Goal: Task Accomplishment & Management: Manage account settings

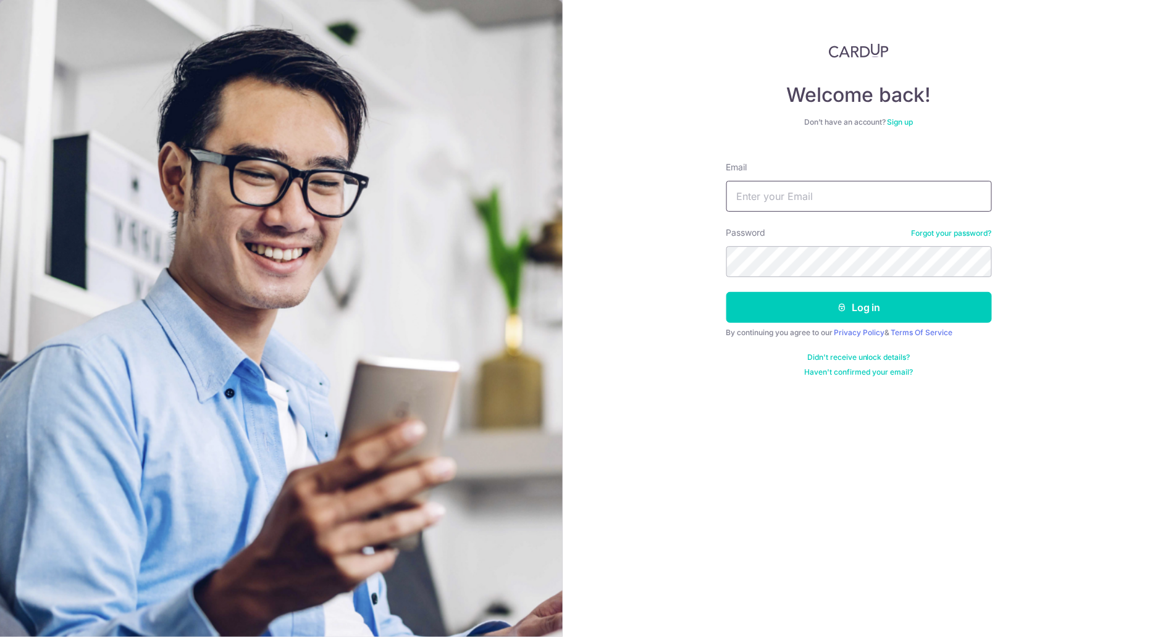
type input "Carolyn.omeara@onsitehealth.sg"
click at [859, 308] on button "Log in" at bounding box center [859, 307] width 266 height 31
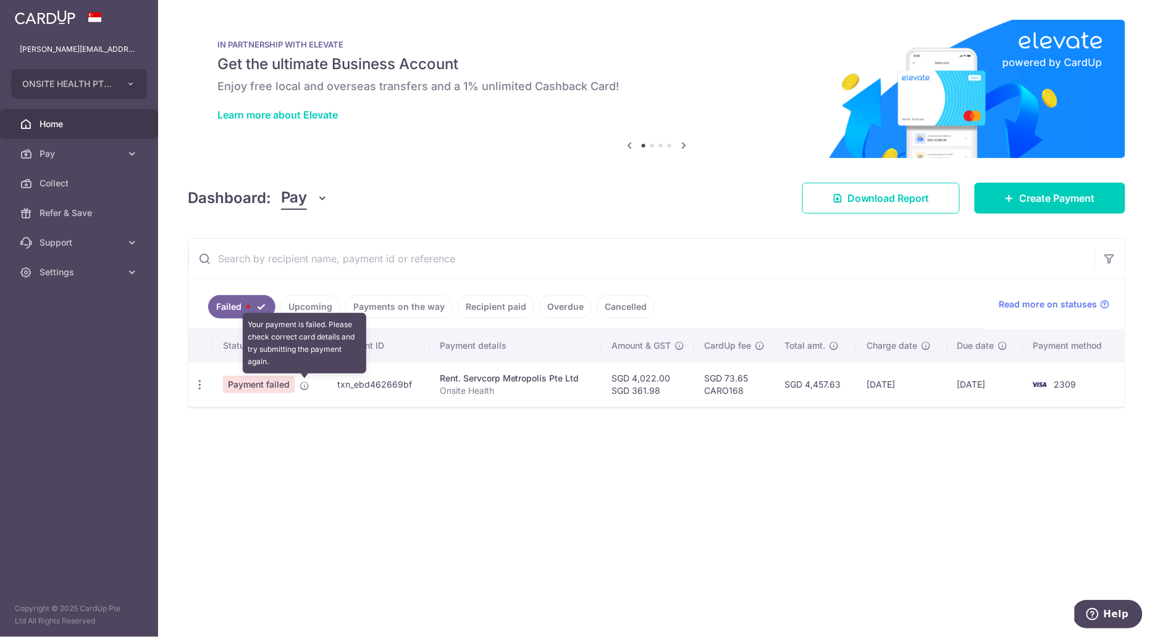
click at [304, 389] on icon at bounding box center [304, 386] width 10 height 10
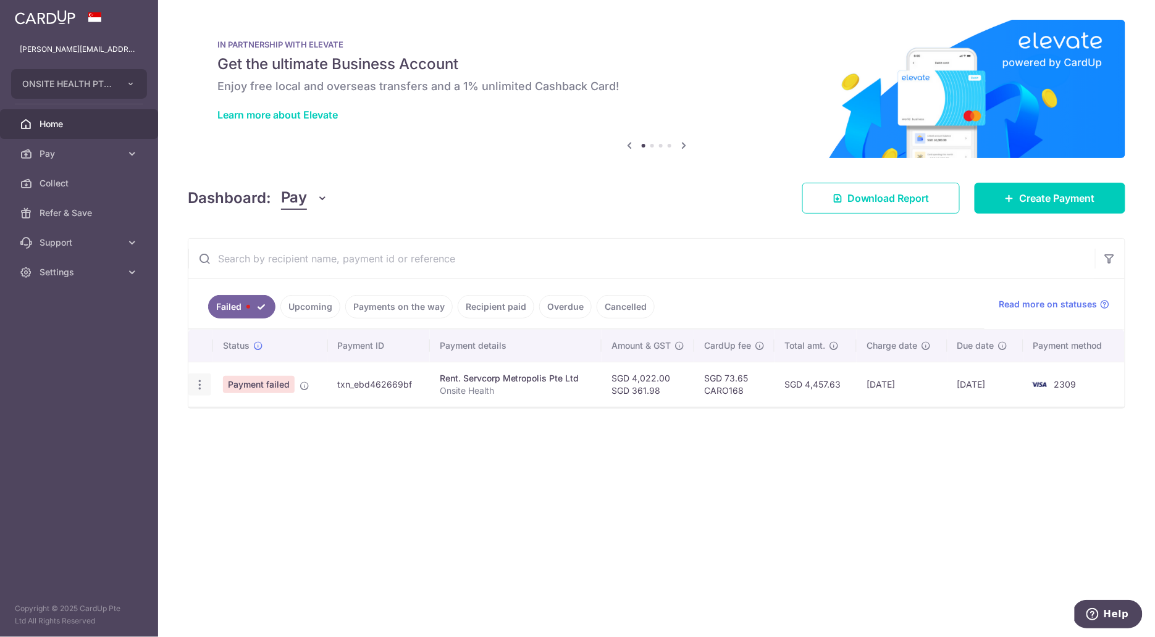
click at [198, 386] on icon "button" at bounding box center [199, 385] width 13 height 13
click at [259, 424] on span "Update payment" at bounding box center [266, 418] width 84 height 15
radio input "true"
type input "4,022.00"
type input "361.98"
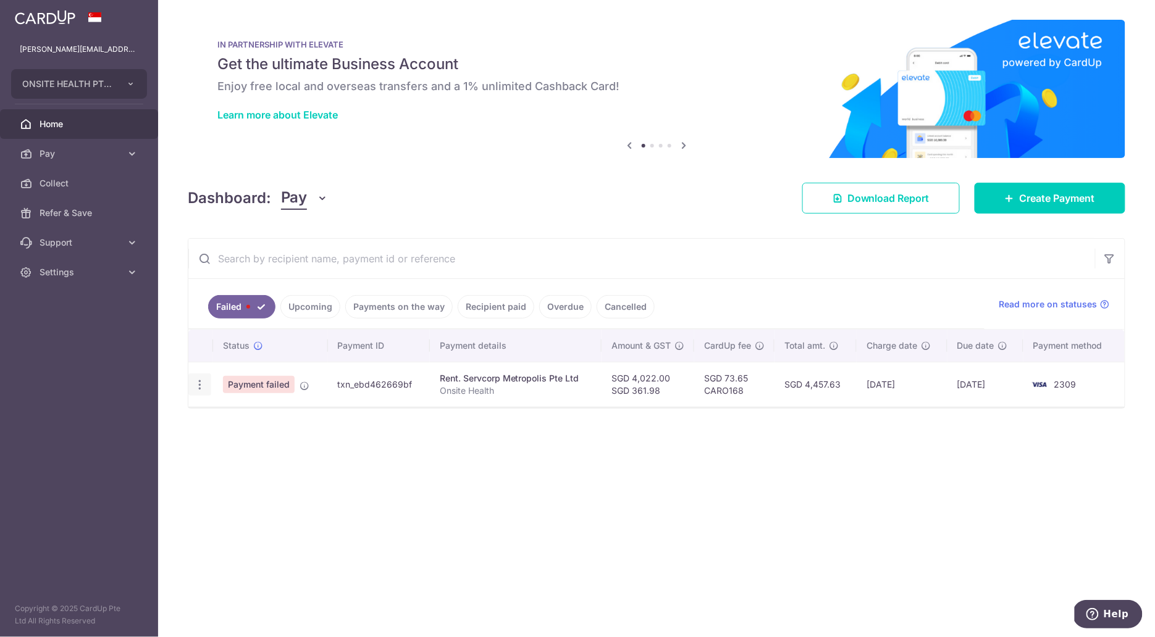
type input "Onsite Health"
type input "Servecorp"
type input "CARO168"
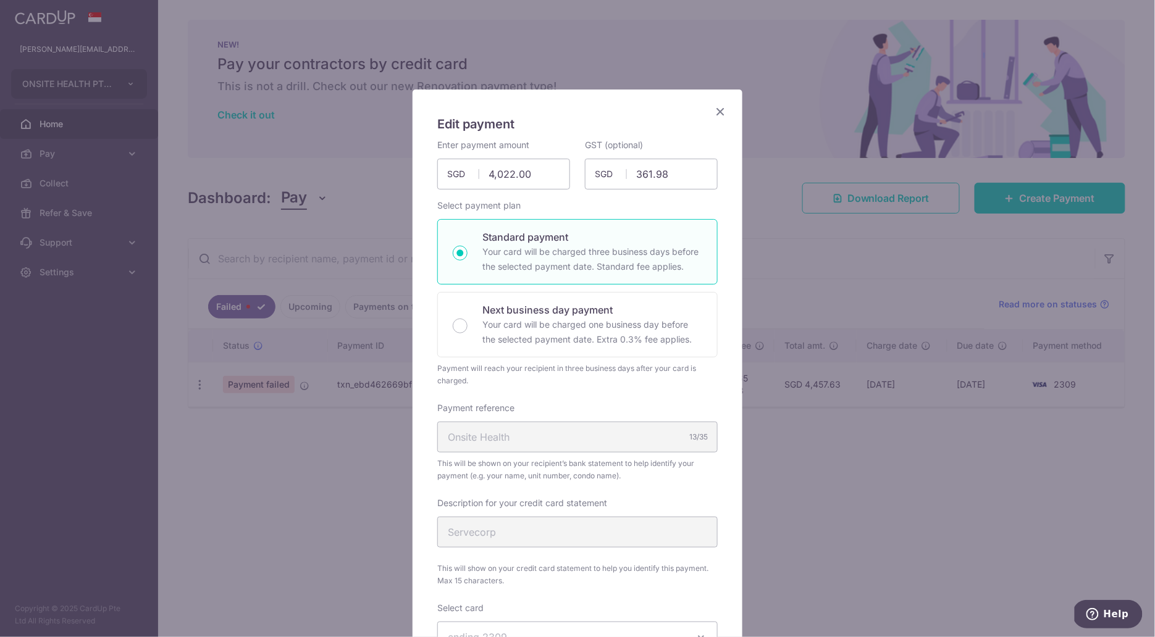
click at [462, 252] on input "Standard payment Your card will be charged three business days before the selec…" at bounding box center [460, 253] width 15 height 15
radio input "true"
click at [459, 329] on input "Next business day payment Your card will be charged one business day before the…" at bounding box center [460, 326] width 15 height 15
radio input "true"
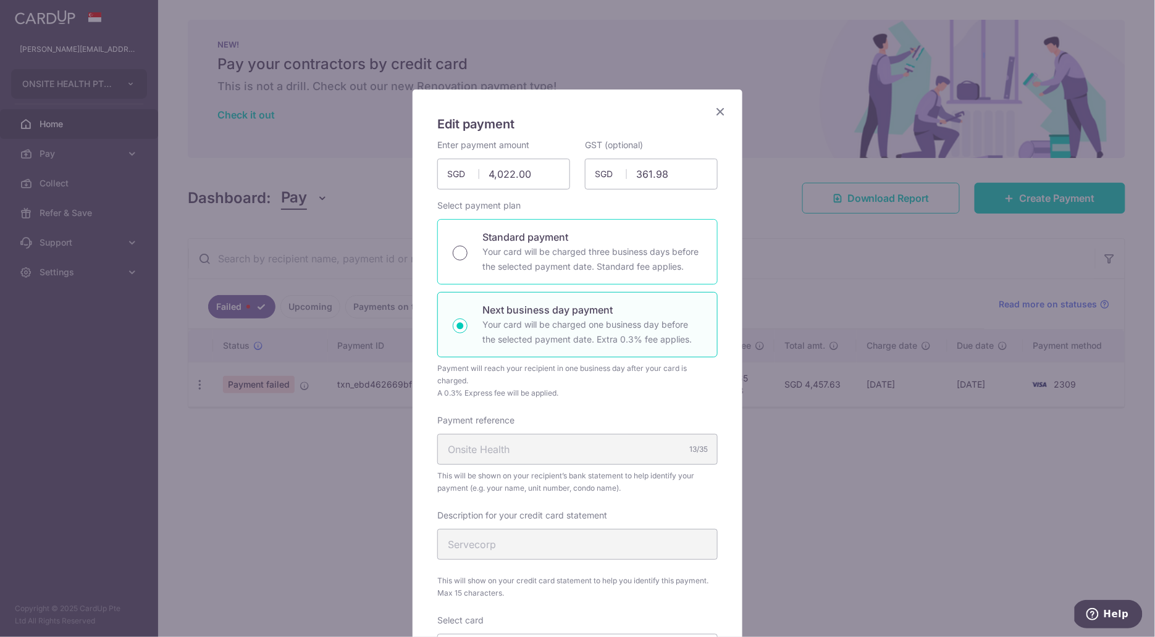
click at [462, 253] on input "Standard payment Your card will be charged three business days before the selec…" at bounding box center [460, 253] width 15 height 15
radio input "true"
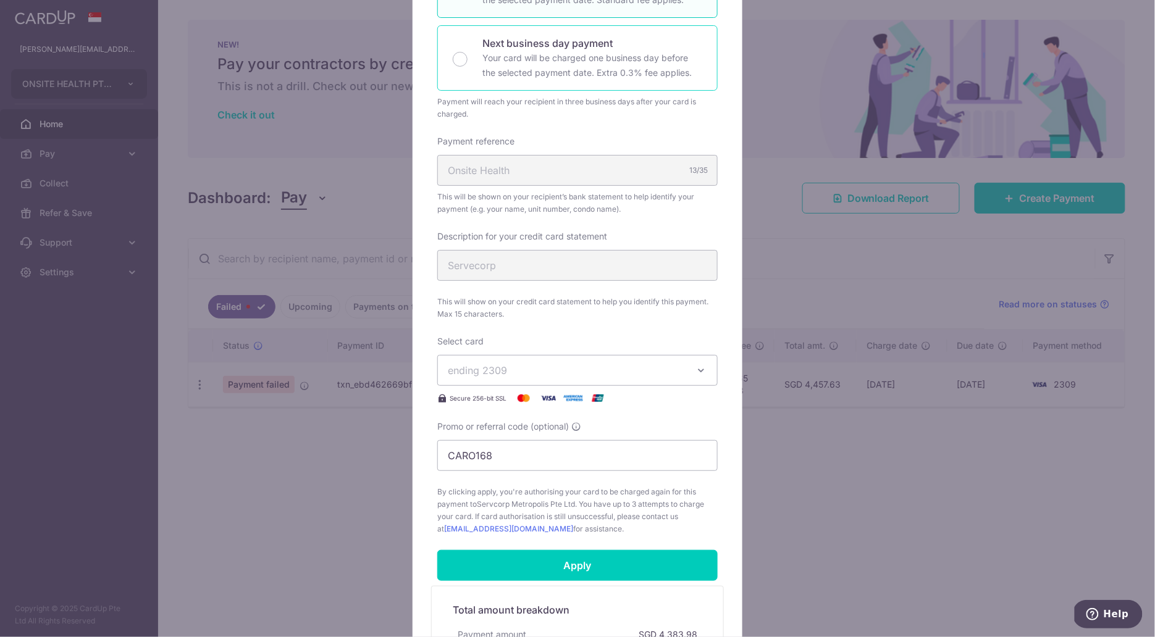
scroll to position [284, 0]
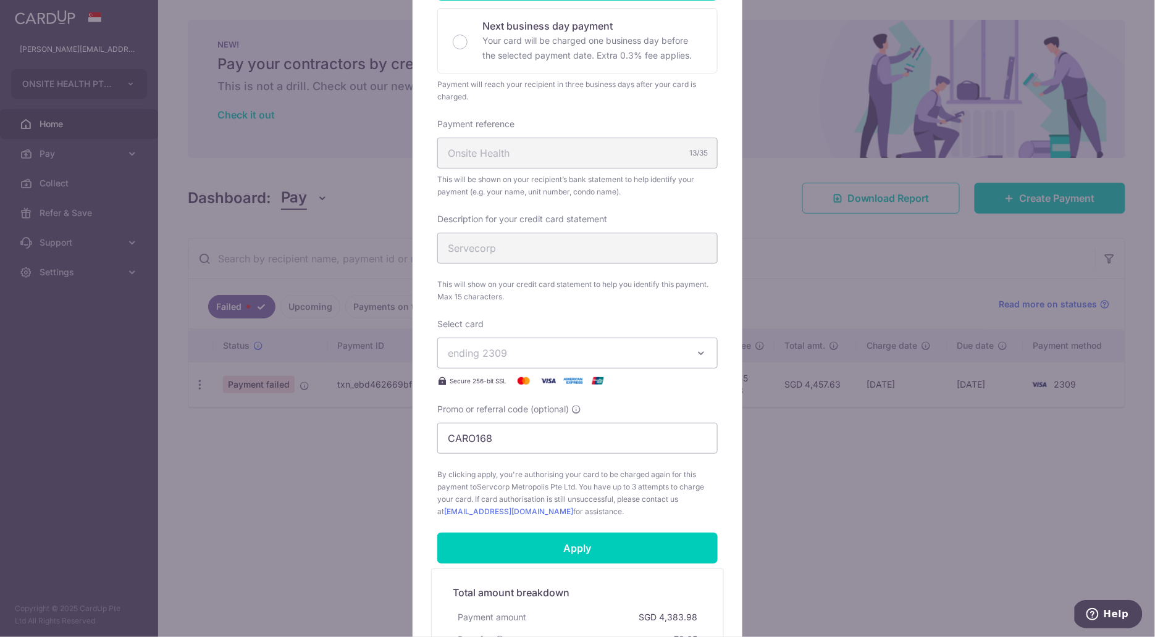
click at [537, 354] on span "ending 2309" at bounding box center [566, 353] width 237 height 15
click at [514, 440] on span "**** 2309" at bounding box center [501, 440] width 48 height 15
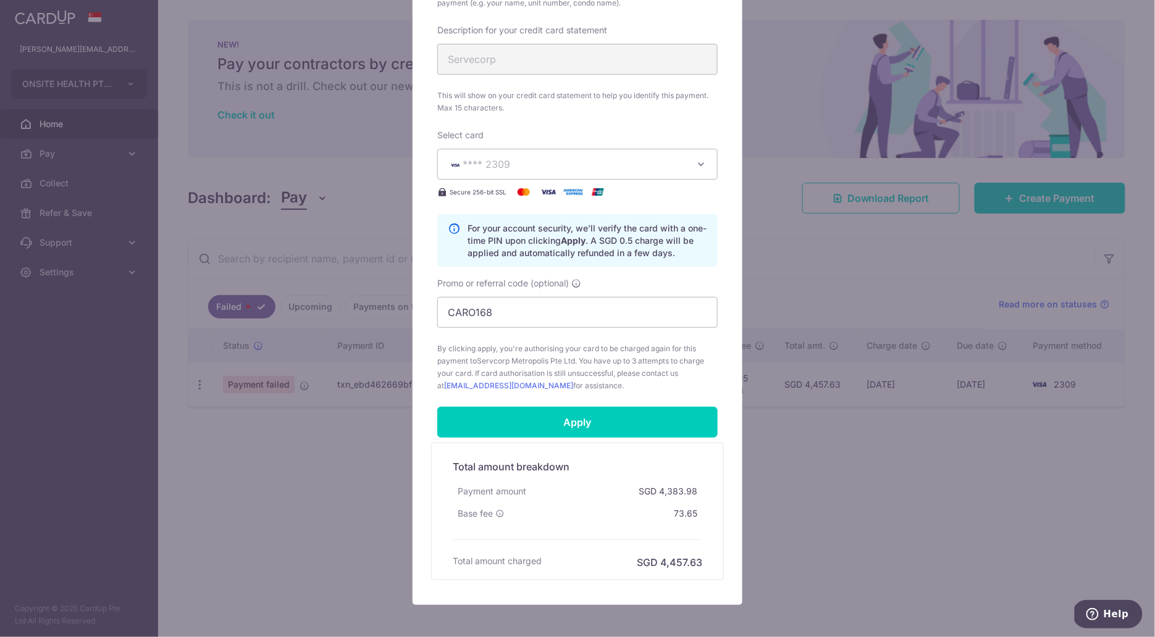
scroll to position [525, 0]
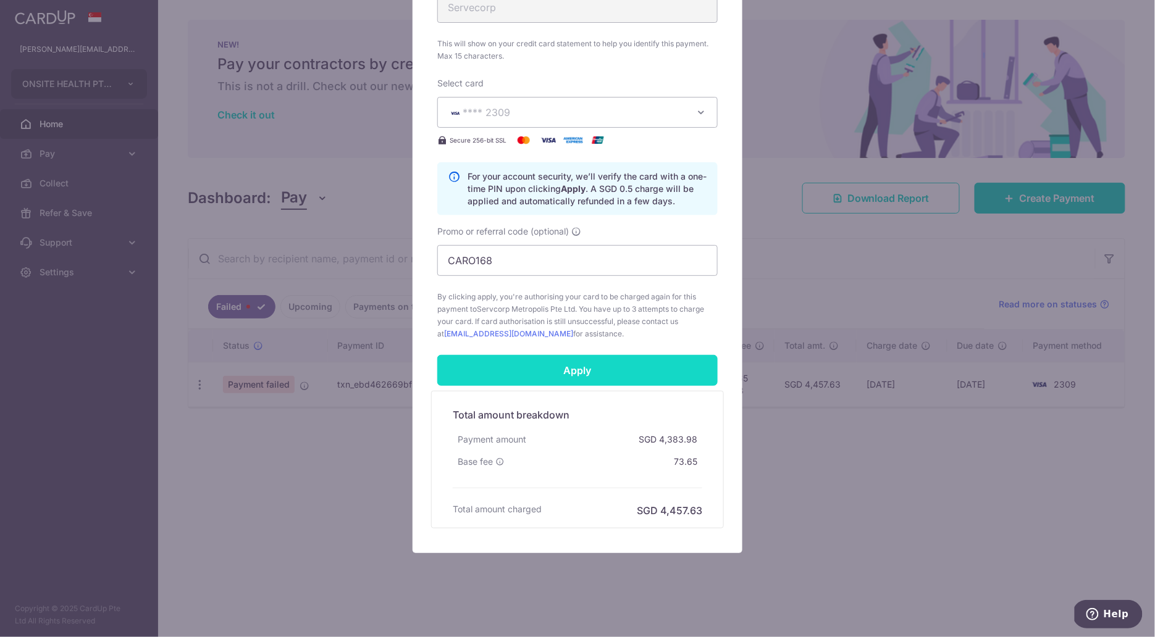
click at [598, 373] on input "Apply" at bounding box center [577, 370] width 280 height 31
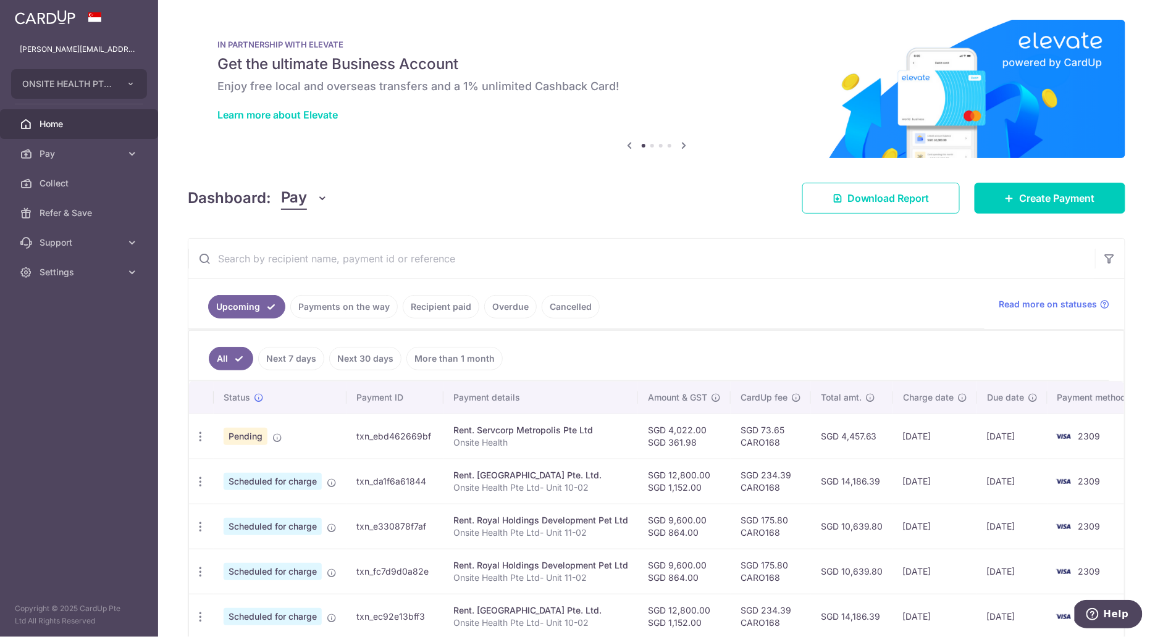
scroll to position [16, 0]
